Goal: Transaction & Acquisition: Purchase product/service

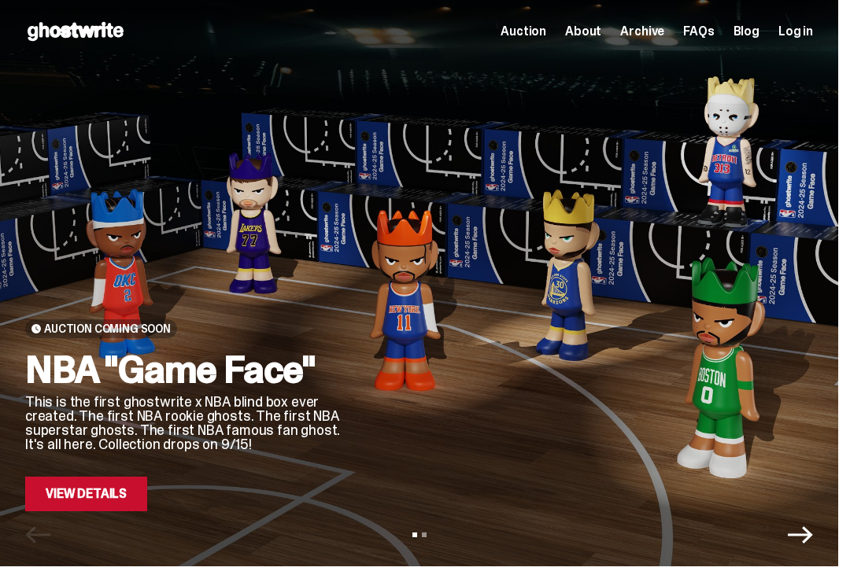
click at [55, 485] on link "View Details" at bounding box center [86, 494] width 122 height 35
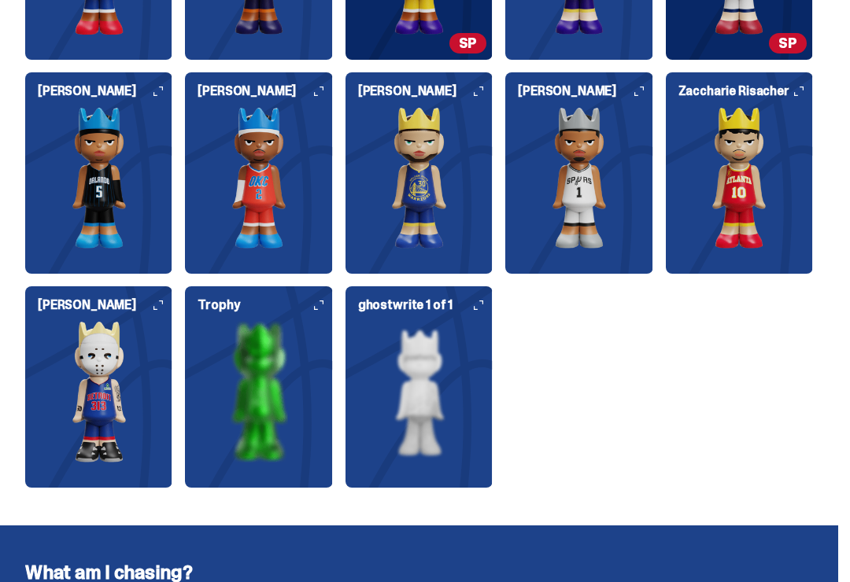
scroll to position [2052, 0]
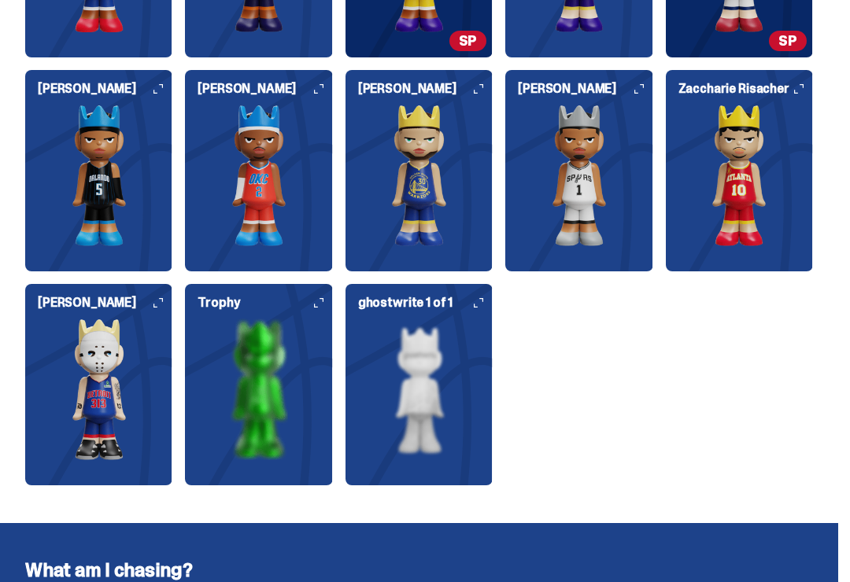
click at [396, 391] on img at bounding box center [418, 390] width 147 height 142
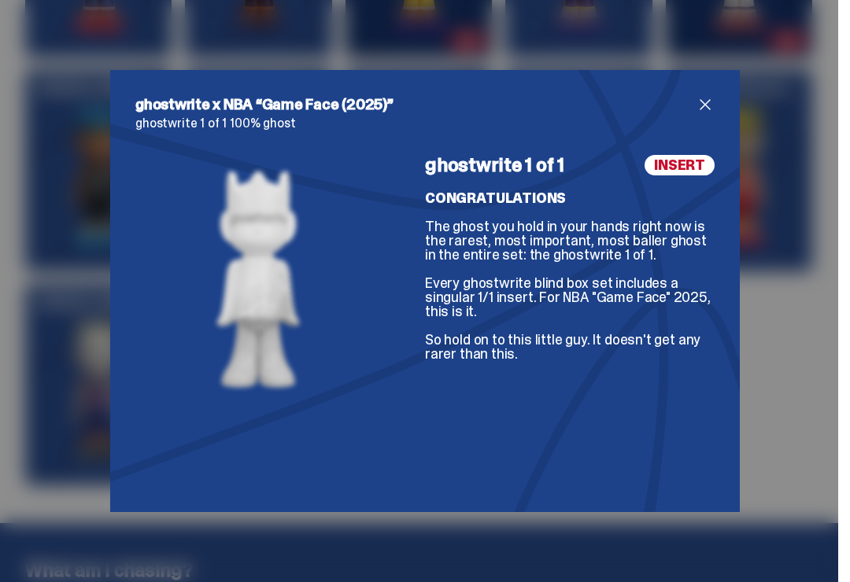
scroll to position [2067, 0]
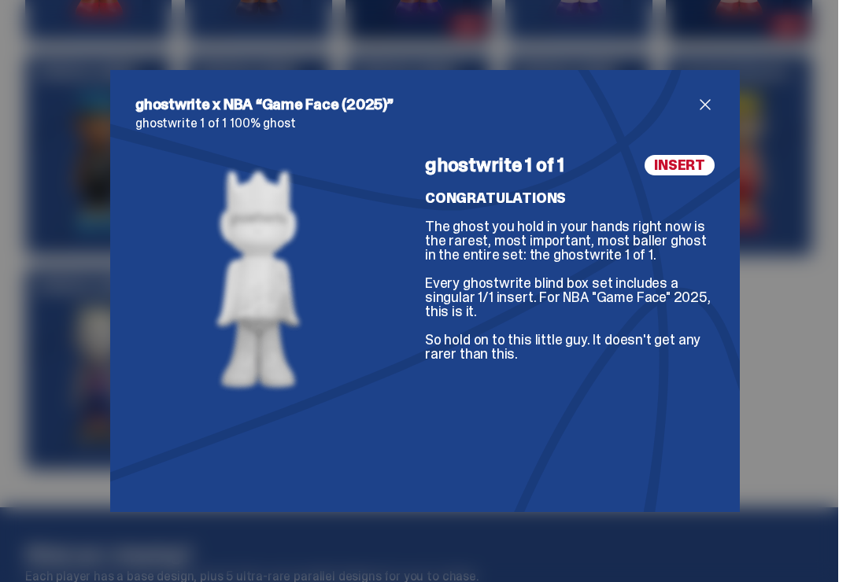
click at [709, 114] on span "close" at bounding box center [704, 104] width 19 height 19
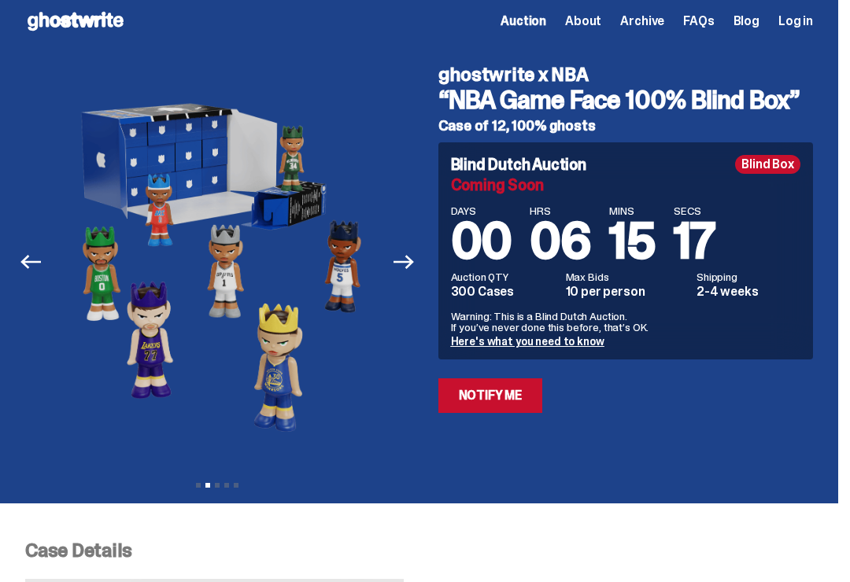
scroll to position [0, 0]
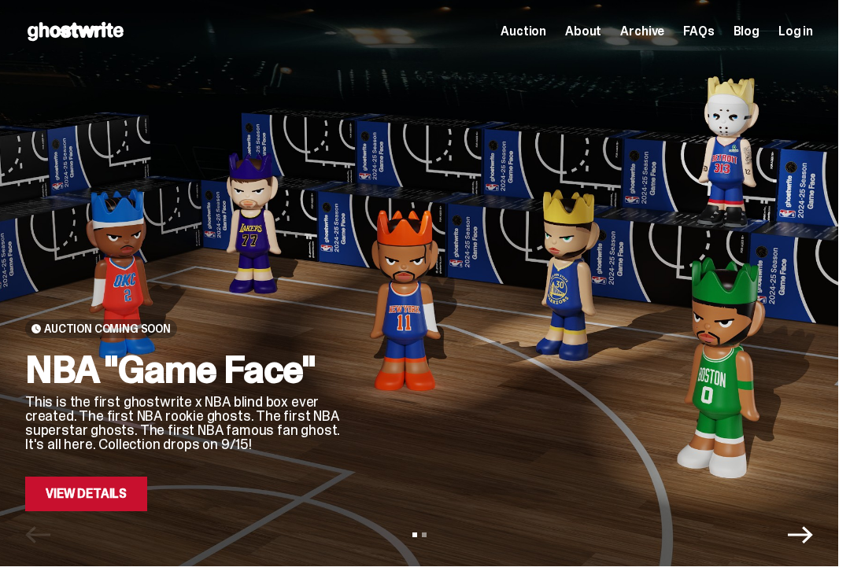
scroll to position [1, 0]
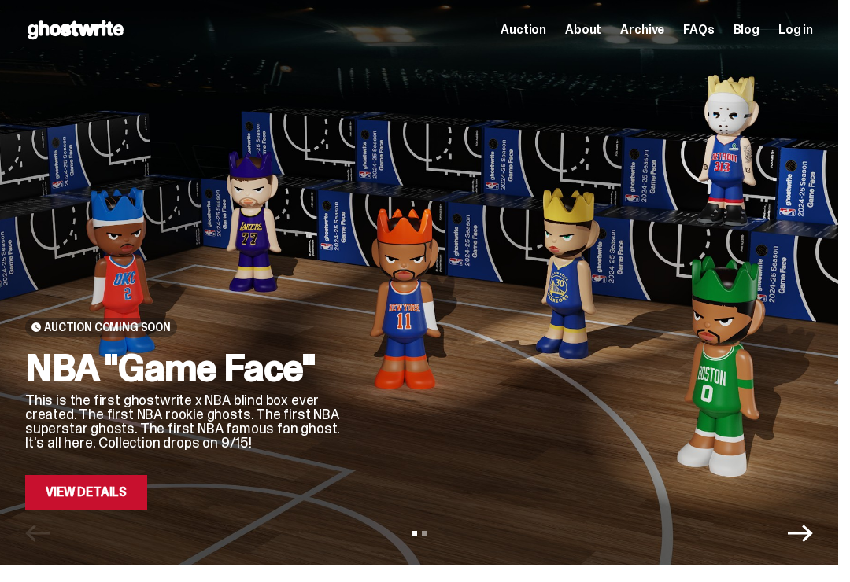
click at [534, 31] on span "Auction" at bounding box center [523, 30] width 46 height 13
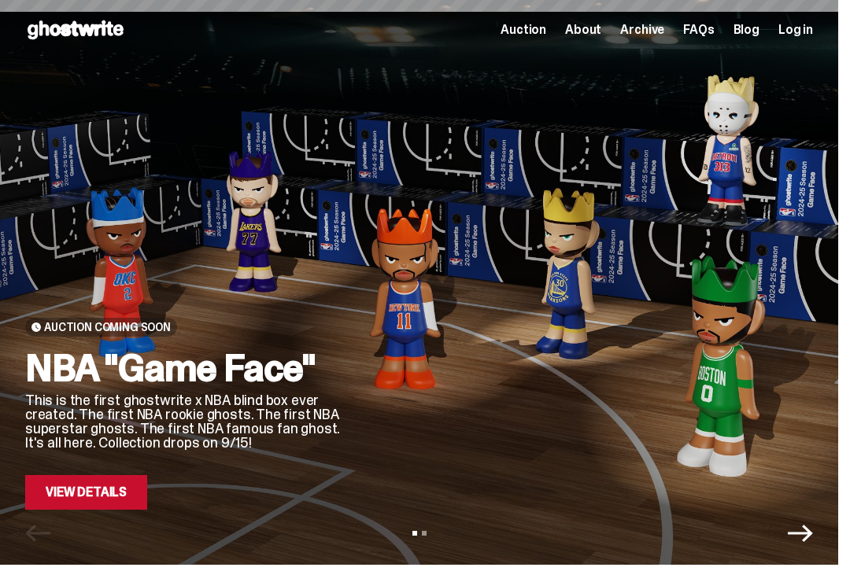
scroll to position [2, 0]
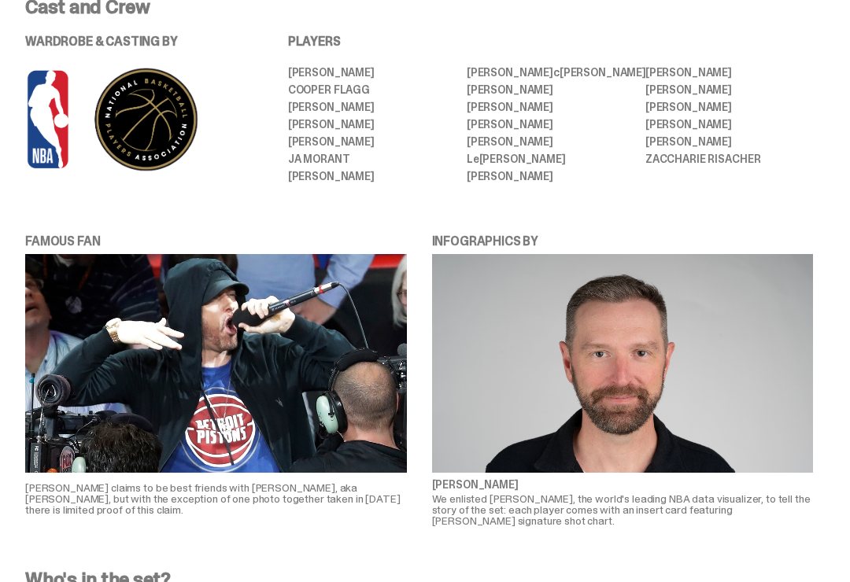
scroll to position [846, 0]
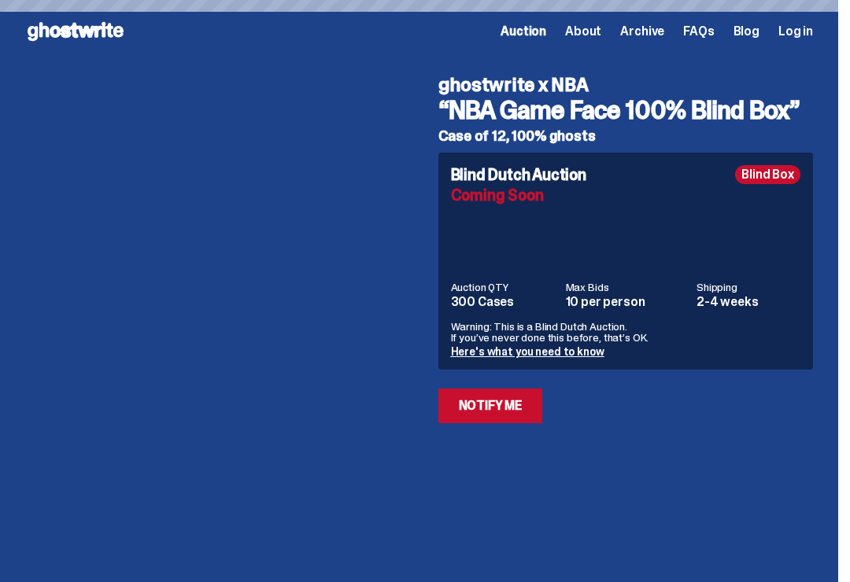
scroll to position [901, 0]
